Goal: Navigation & Orientation: Find specific page/section

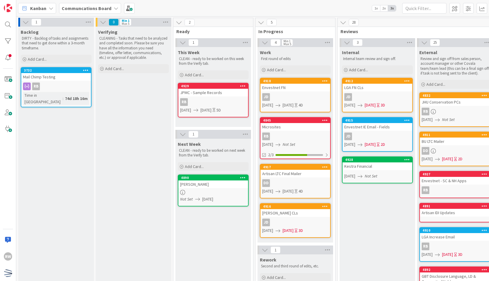
click at [144, 102] on div "Verifying CLEANING - Tasks that need to be analyzed and completed soon. Please …" at bounding box center [134, 260] width 76 height 466
click at [103, 9] on b "Communcations Board" at bounding box center [87, 8] width 50 height 6
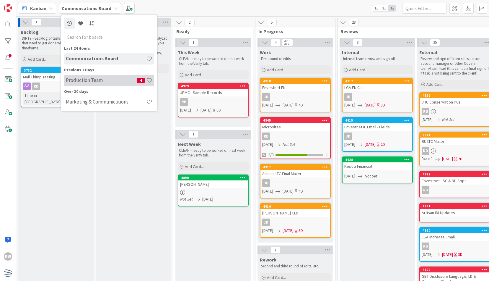
click at [115, 82] on h4 "Production Team" at bounding box center [101, 80] width 71 height 6
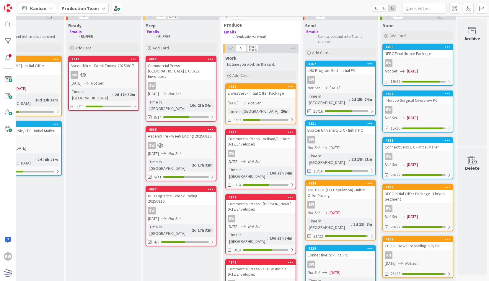
scroll to position [0, 266]
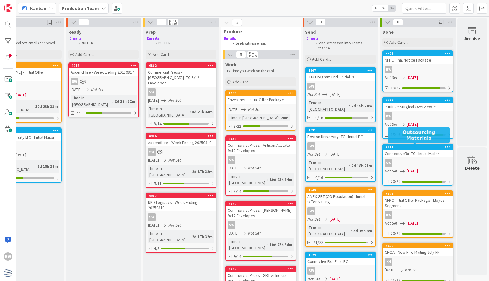
click at [434, 160] on div "SW" at bounding box center [418, 163] width 70 height 8
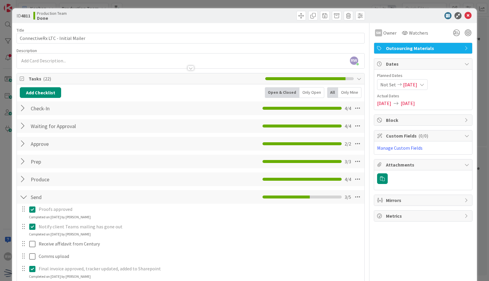
click at [468, 14] on div at bounding box center [420, 15] width 105 height 7
click at [465, 17] on icon at bounding box center [468, 15] width 7 height 7
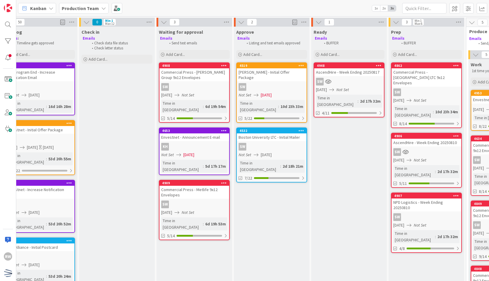
scroll to position [0, 52]
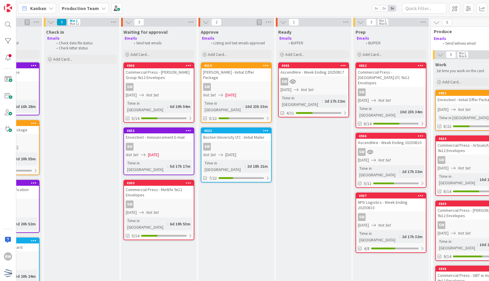
click at [239, 83] on div "SW" at bounding box center [237, 87] width 70 height 8
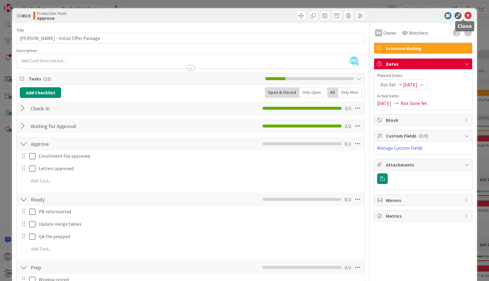
click at [465, 14] on icon at bounding box center [468, 15] width 7 height 7
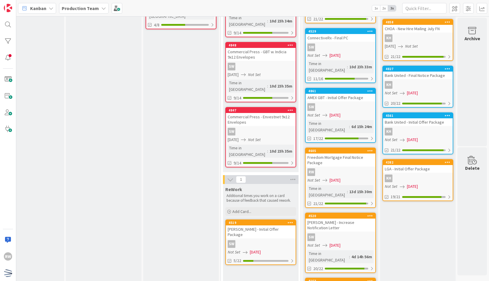
scroll to position [210, 266]
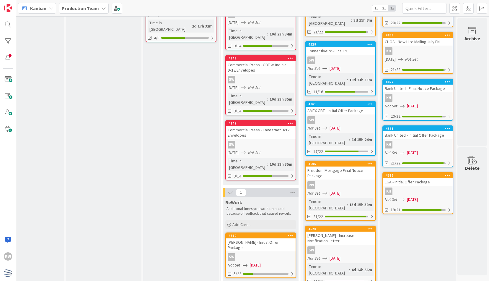
click at [348, 166] on div "Freedom Mortgage Final Notice Package" at bounding box center [341, 172] width 70 height 13
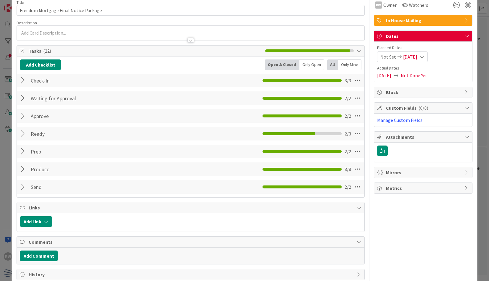
scroll to position [53, 0]
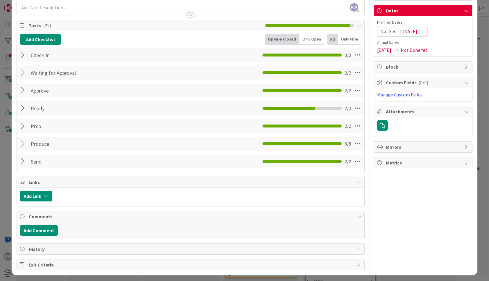
click at [26, 106] on div at bounding box center [24, 108] width 8 height 11
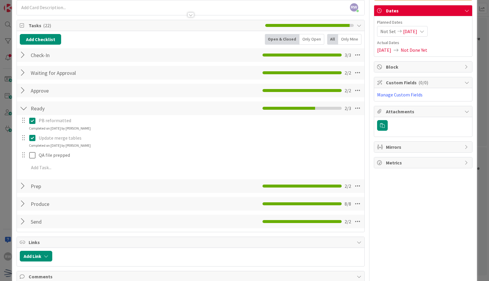
click at [24, 106] on div at bounding box center [24, 108] width 8 height 11
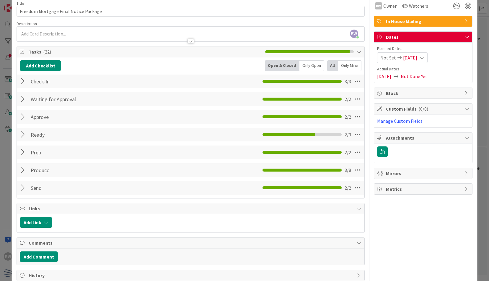
scroll to position [0, 0]
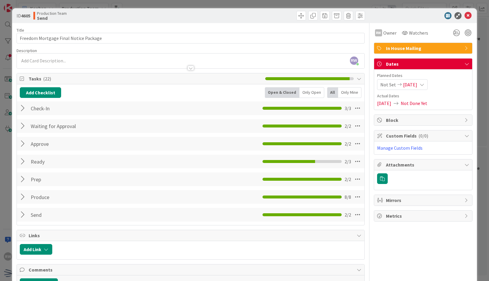
click at [468, 15] on div at bounding box center [420, 15] width 105 height 7
click at [466, 14] on icon at bounding box center [468, 15] width 7 height 7
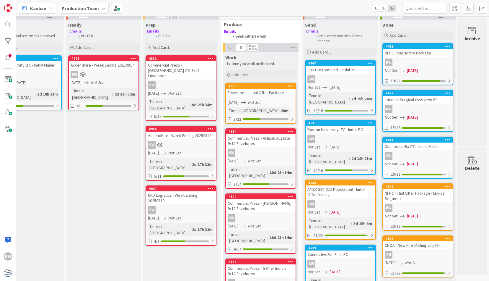
scroll to position [2, 266]
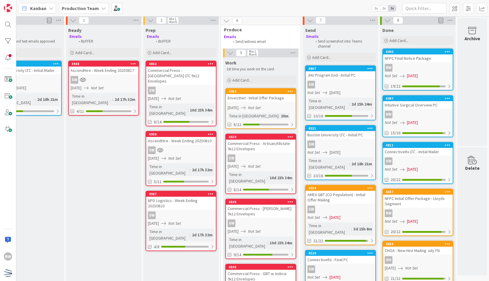
click at [429, 59] on div "NFPC Final Notice Package" at bounding box center [418, 58] width 70 height 8
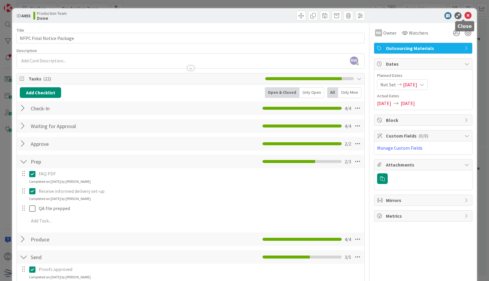
click at [465, 15] on icon at bounding box center [468, 15] width 7 height 7
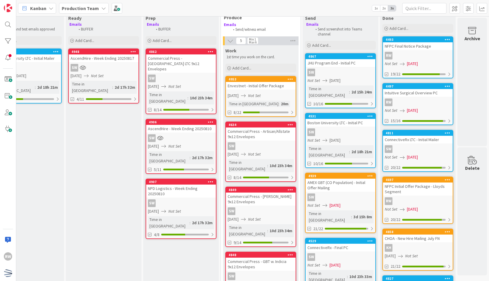
scroll to position [31, 266]
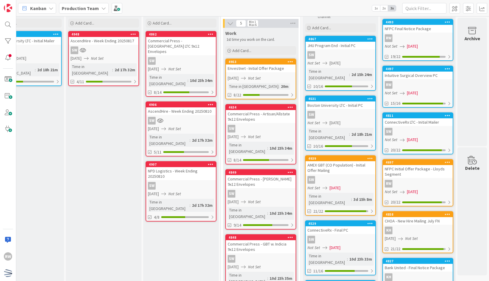
click at [433, 82] on div "RW" at bounding box center [418, 85] width 70 height 8
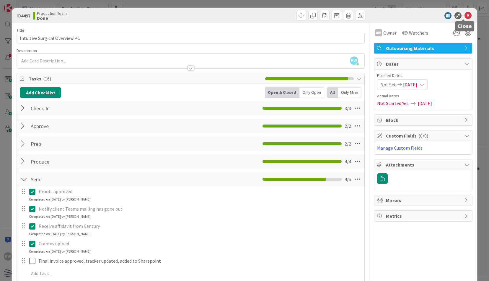
click at [465, 16] on icon at bounding box center [468, 15] width 7 height 7
